Goal: Find specific fact: Find specific fact

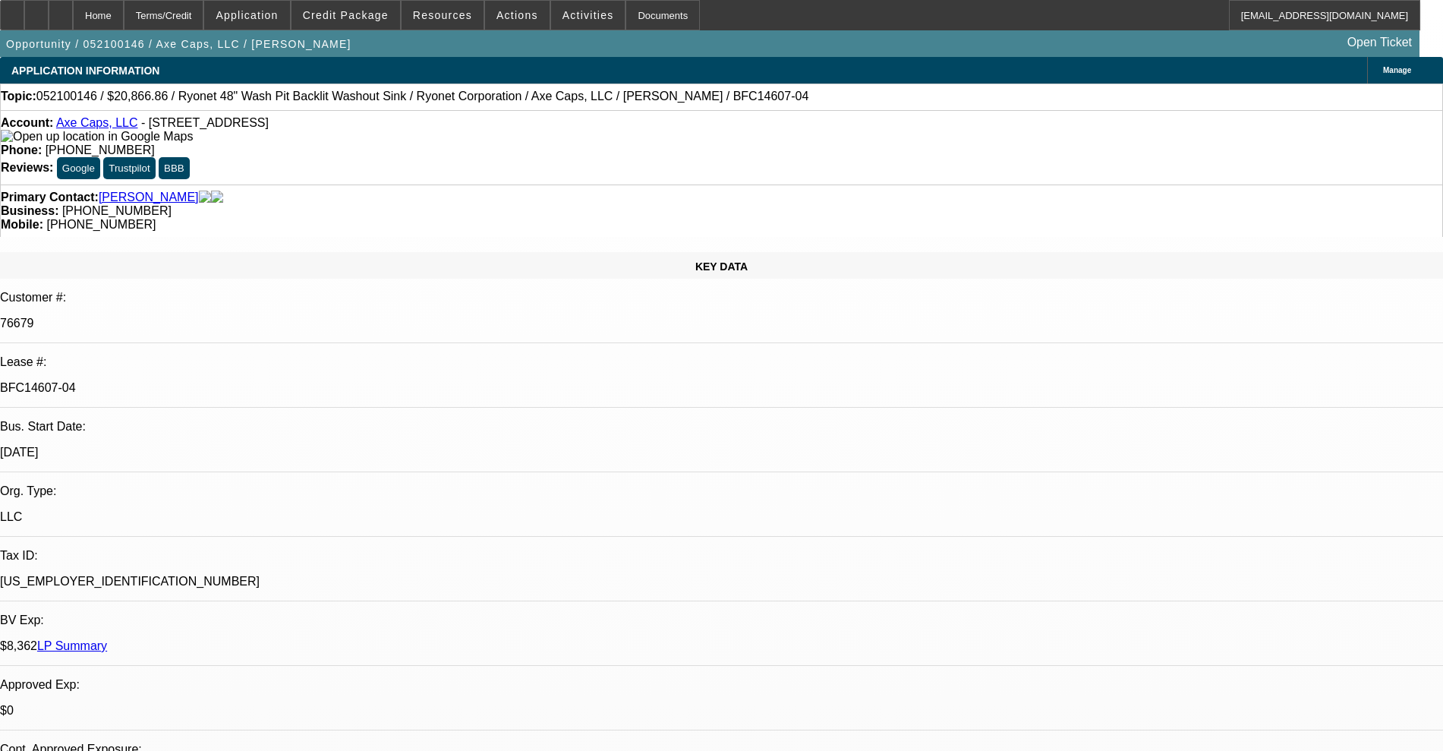
select select "0"
select select "2"
select select "0"
select select "2"
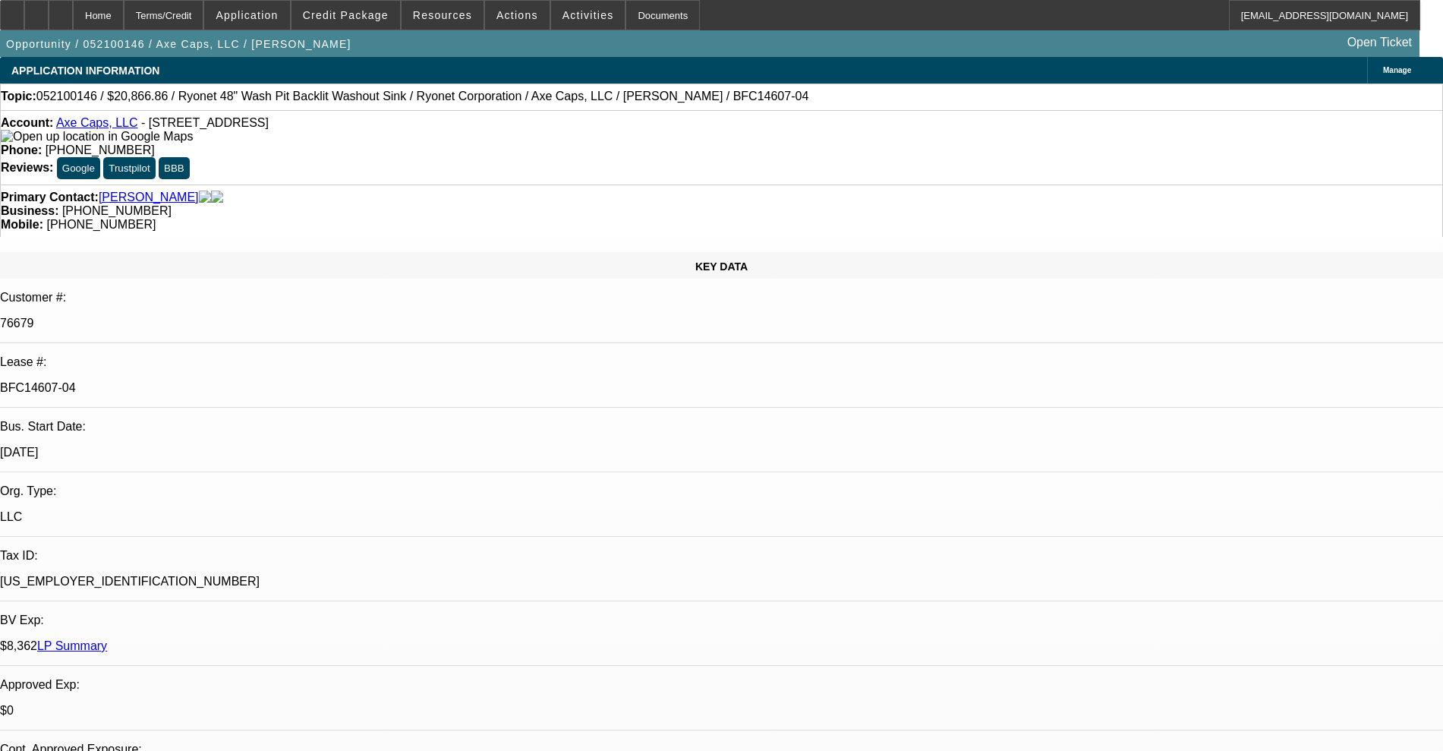
select select "0"
select select "2"
select select "0"
select select "2"
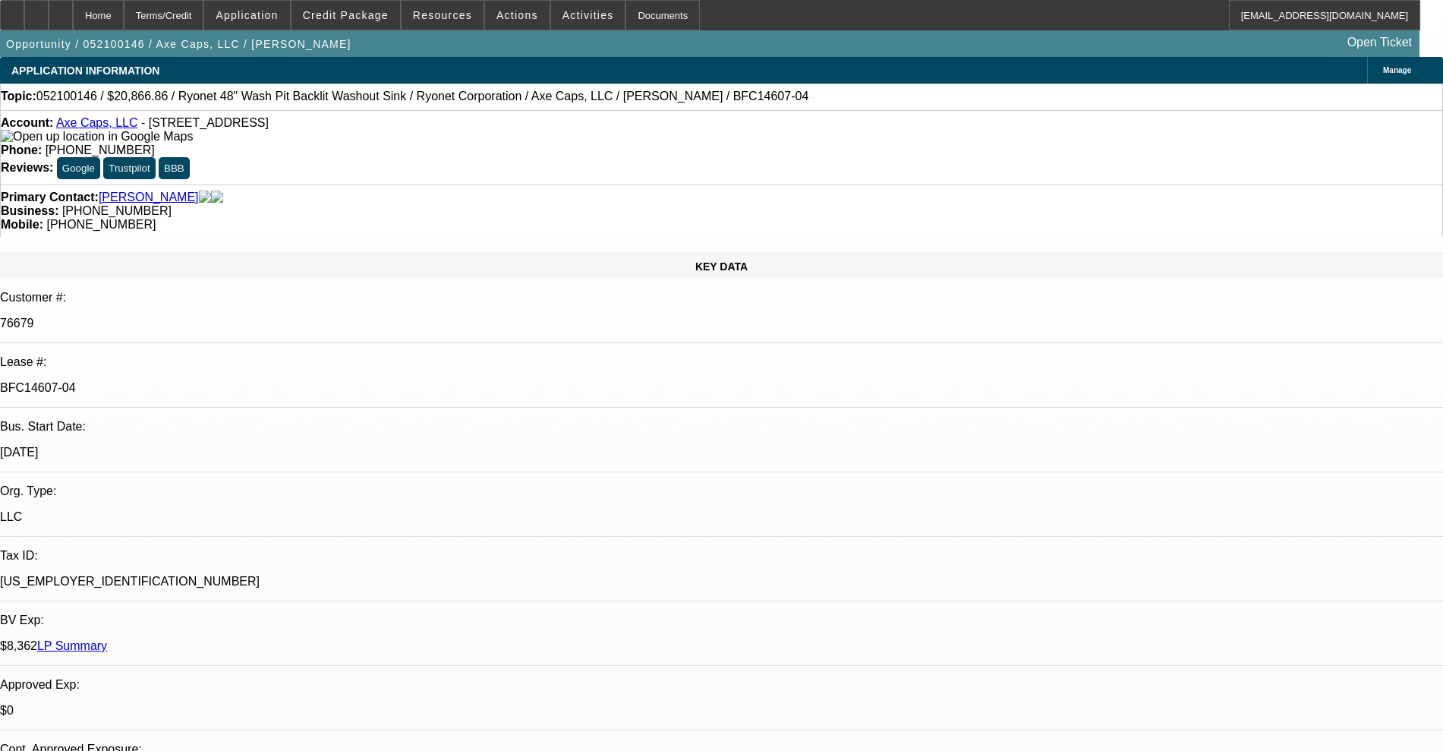
select select "0"
select select "2"
select select "0"
select select "2"
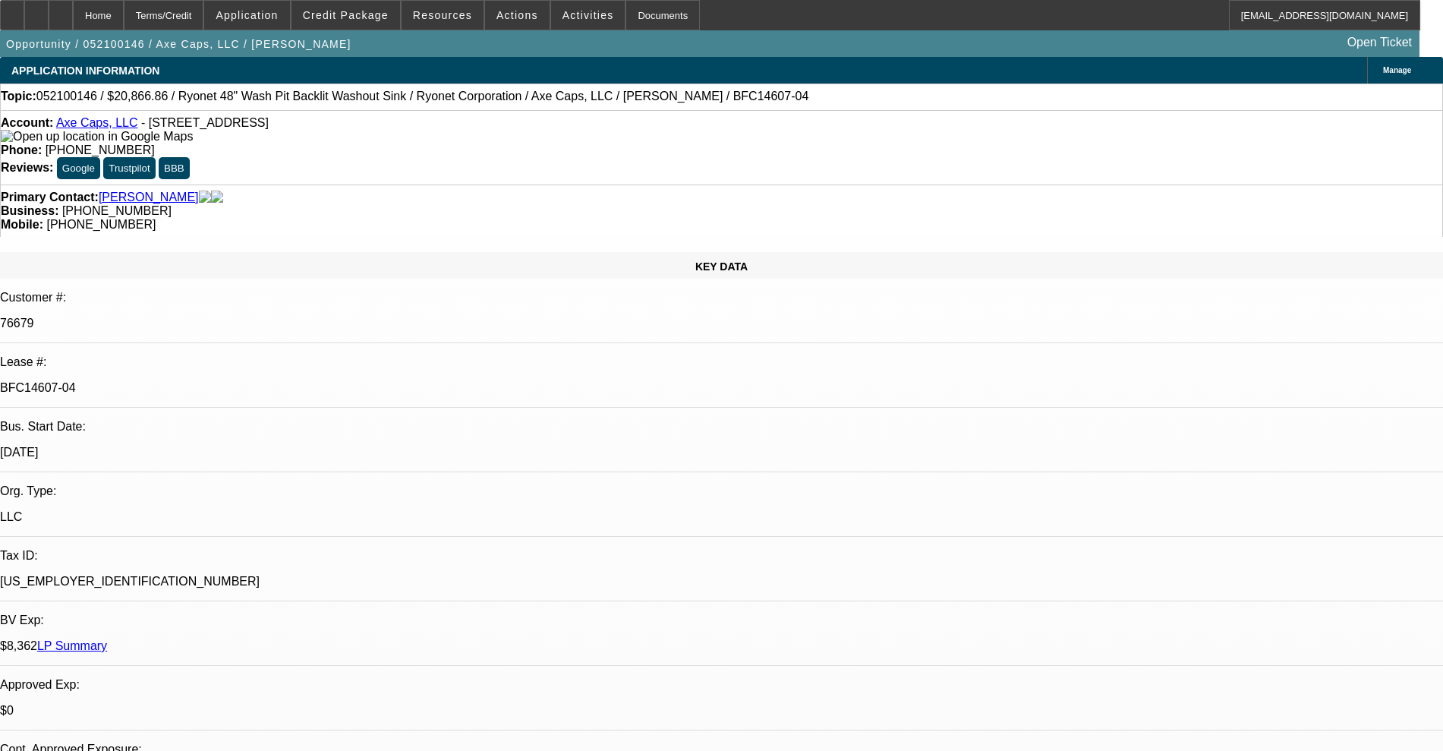
drag, startPoint x: 242, startPoint y: 251, endPoint x: 169, endPoint y: 254, distance: 72.9
click at [169, 381] on div "BFC14607-04" at bounding box center [721, 388] width 1443 height 14
copy p "BFC14607-04"
drag, startPoint x: 139, startPoint y: 121, endPoint x: 70, endPoint y: 118, distance: 69.1
click at [70, 118] on div "Account: Axe Caps, LLC - [STREET_ADDRESS] Phone: [PHONE_NUMBER] Reviews: Google…" at bounding box center [721, 147] width 1443 height 74
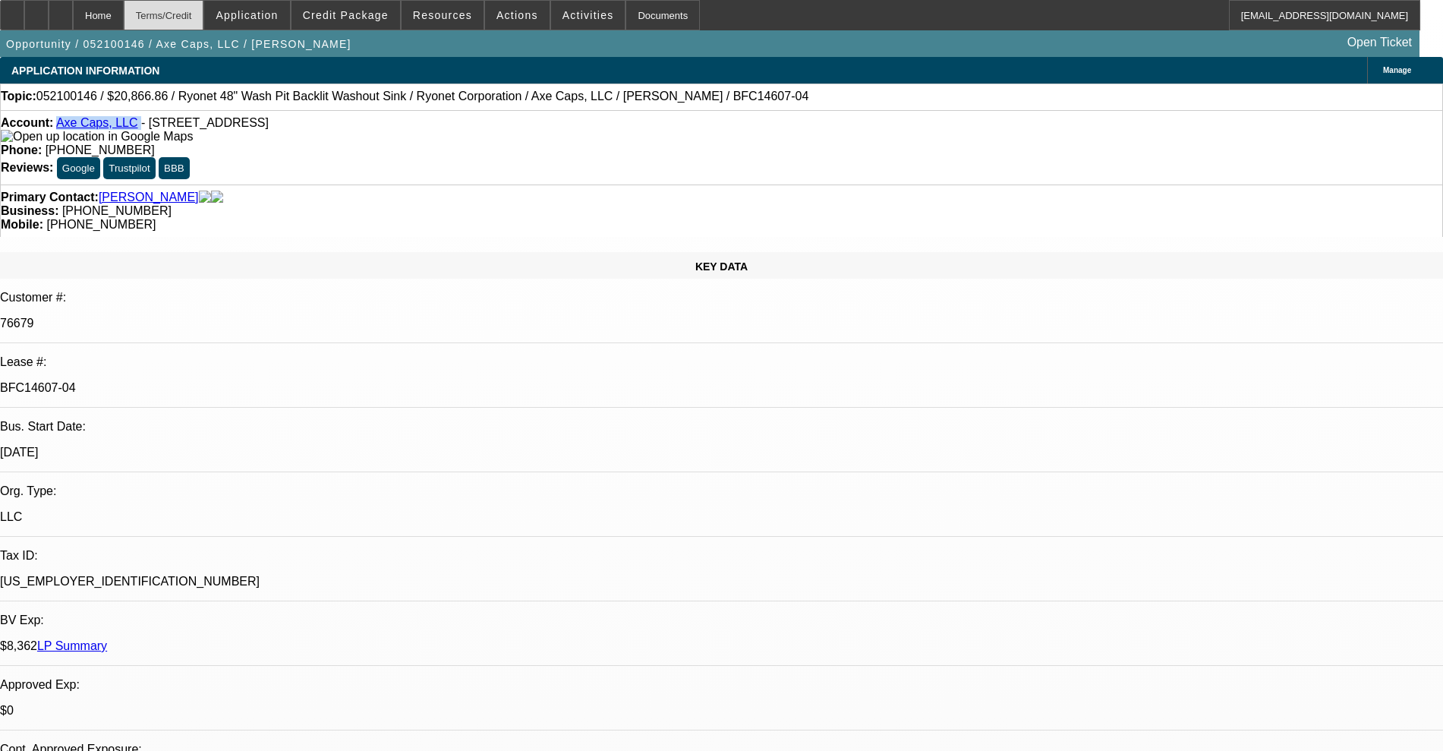
copy div "Axe Caps, LLC"
